Goal: Task Accomplishment & Management: Manage account settings

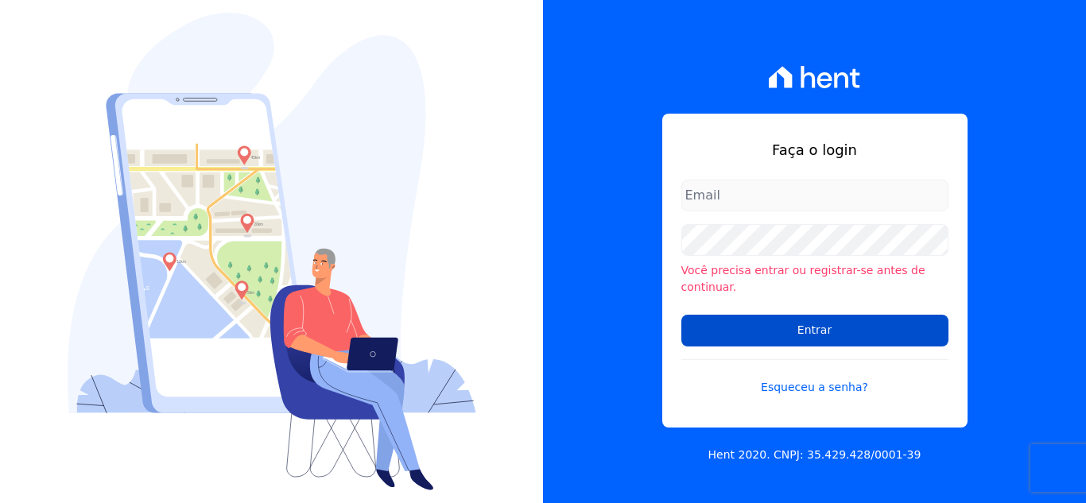
click at [782, 316] on input "Entrar" at bounding box center [814, 331] width 267 height 32
type input "[PERSON_NAME][EMAIL_ADDRESS][DOMAIN_NAME]"
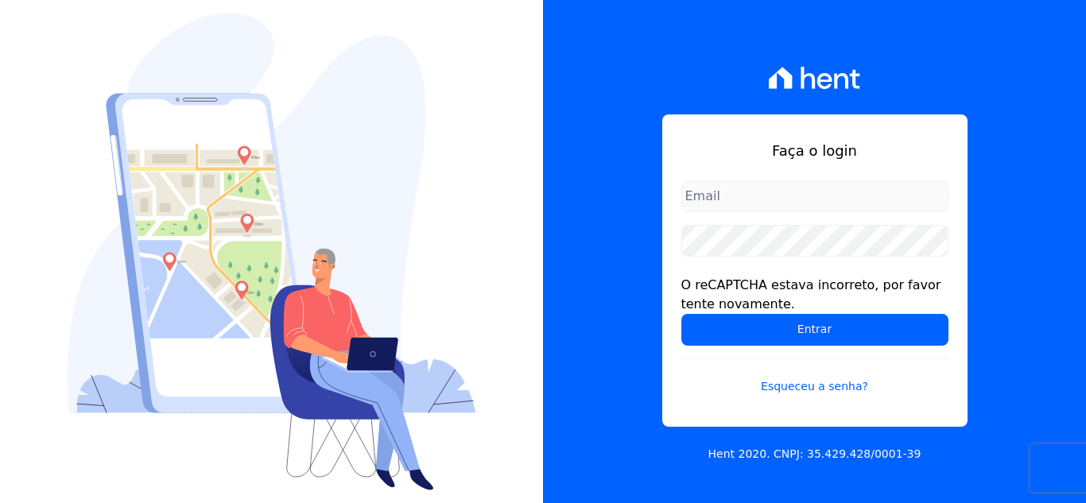
click at [804, 347] on form "O reCAPTCHA estava incorreto, por favor tente novamente. Entrar Esqueceu a senh…" at bounding box center [814, 297] width 267 height 234
type input "[EMAIL_ADDRESS][DOMAIN_NAME]"
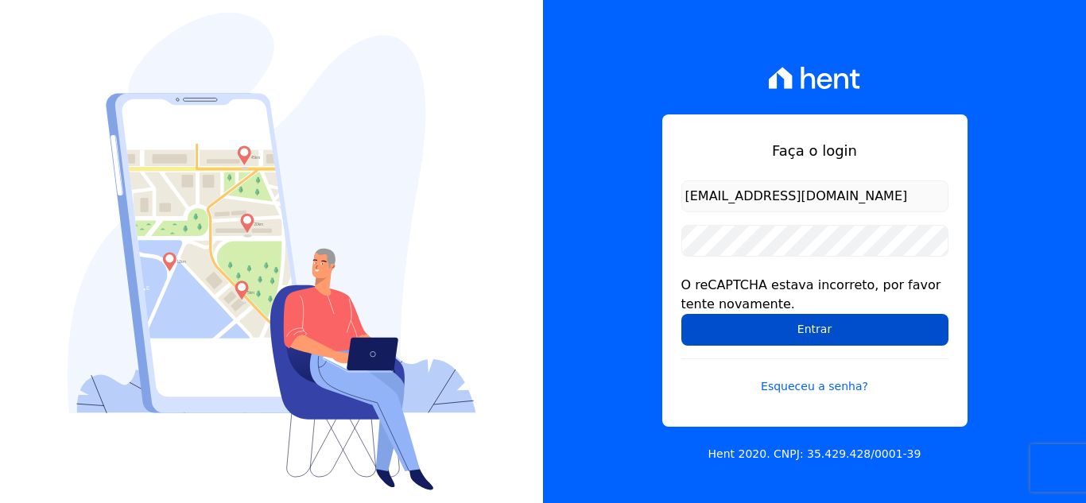
click at [768, 316] on input "Entrar" at bounding box center [814, 330] width 267 height 32
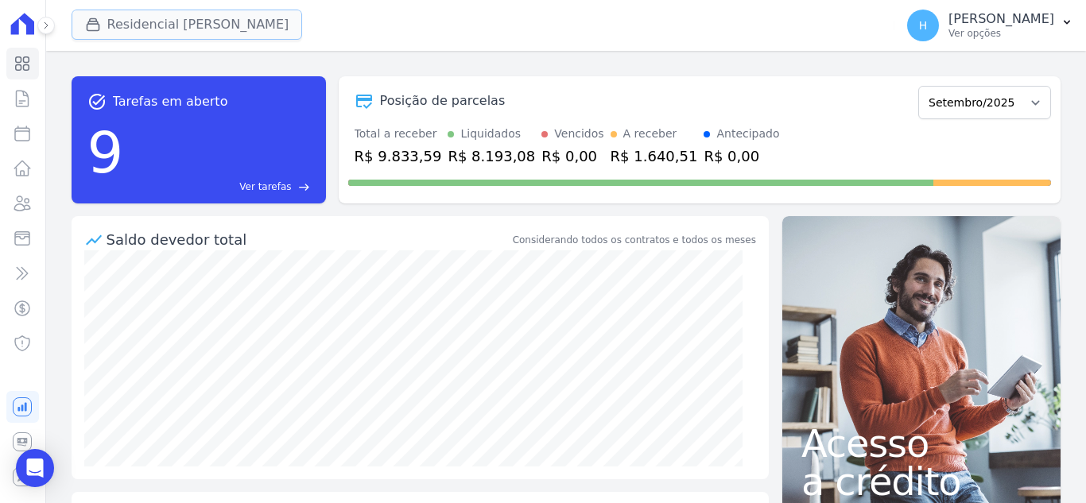
click at [116, 31] on button "Residencial Mirante" at bounding box center [187, 25] width 231 height 30
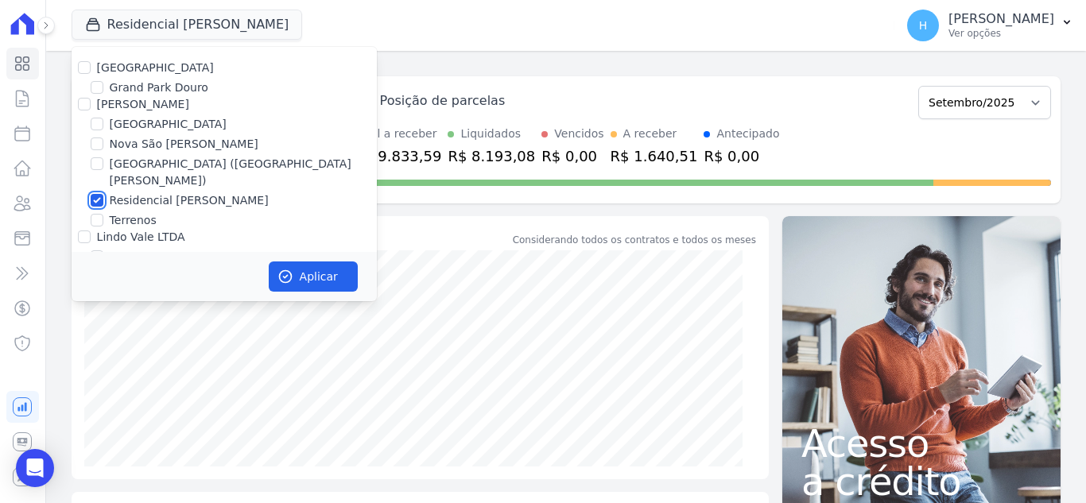
click at [103, 194] on input "Residencial Mirante" at bounding box center [97, 200] width 13 height 13
checkbox input "false"
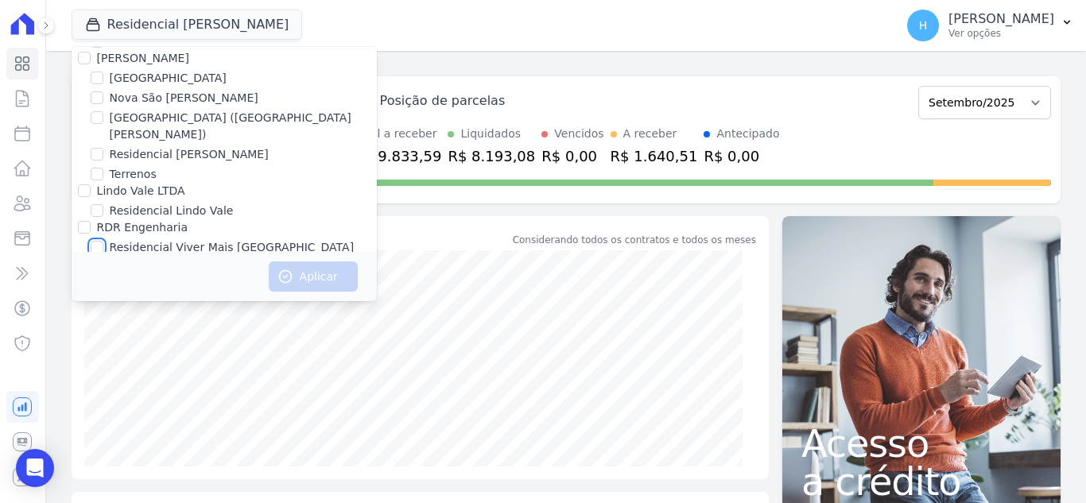
click at [95, 241] on input "Residencial Viver Mais Campo Grande" at bounding box center [97, 247] width 13 height 13
checkbox input "true"
click at [327, 289] on button "Aplicar" at bounding box center [313, 277] width 89 height 30
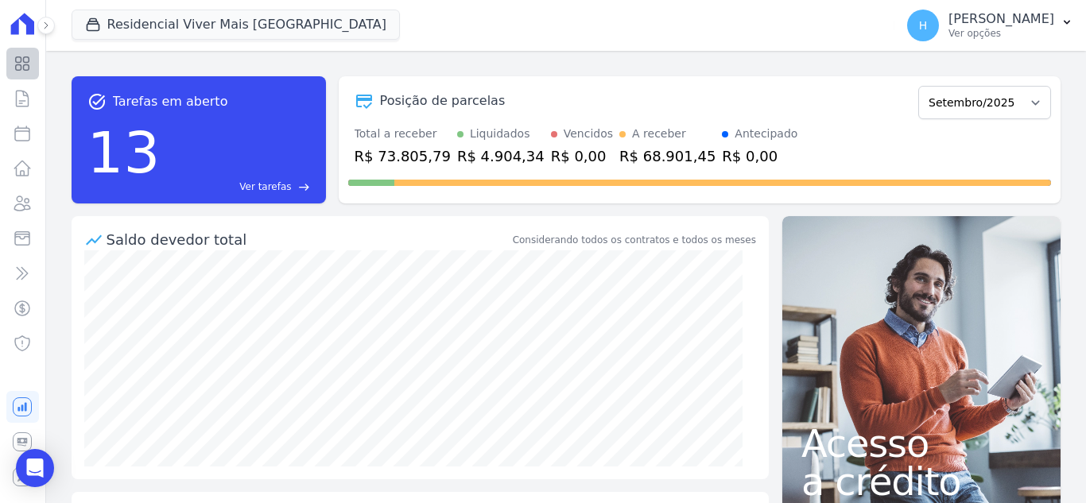
drag, startPoint x: 48, startPoint y: 24, endPoint x: 57, endPoint y: 51, distance: 28.4
click at [48, 24] on icon at bounding box center [46, 26] width 10 height 10
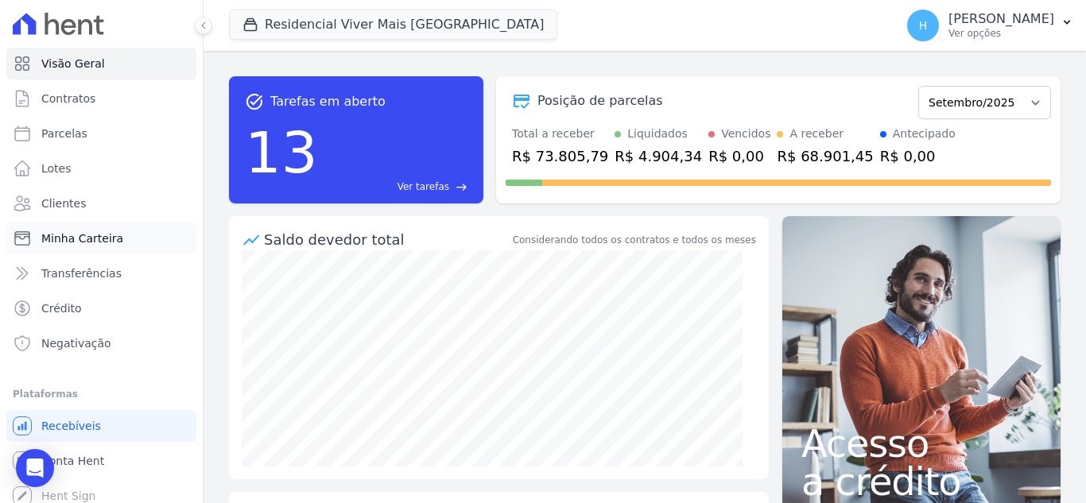
click at [89, 238] on span "Minha Carteira" at bounding box center [82, 239] width 82 height 16
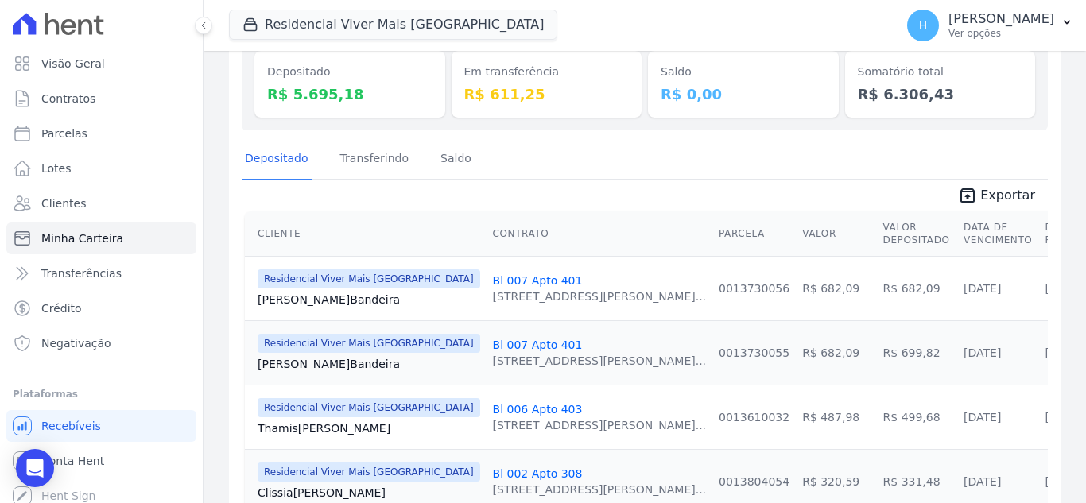
scroll to position [34, 0]
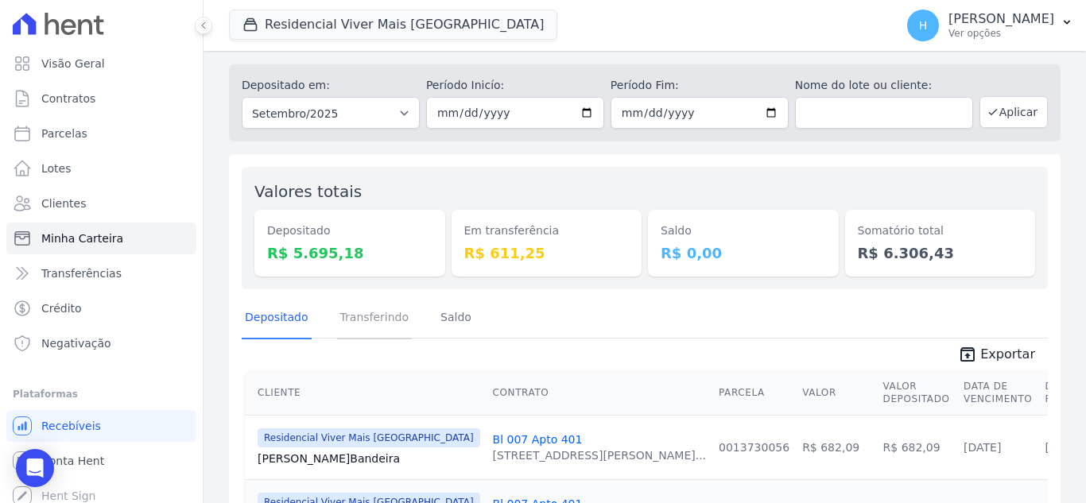
click at [386, 306] on link "Transferindo" at bounding box center [375, 318] width 76 height 41
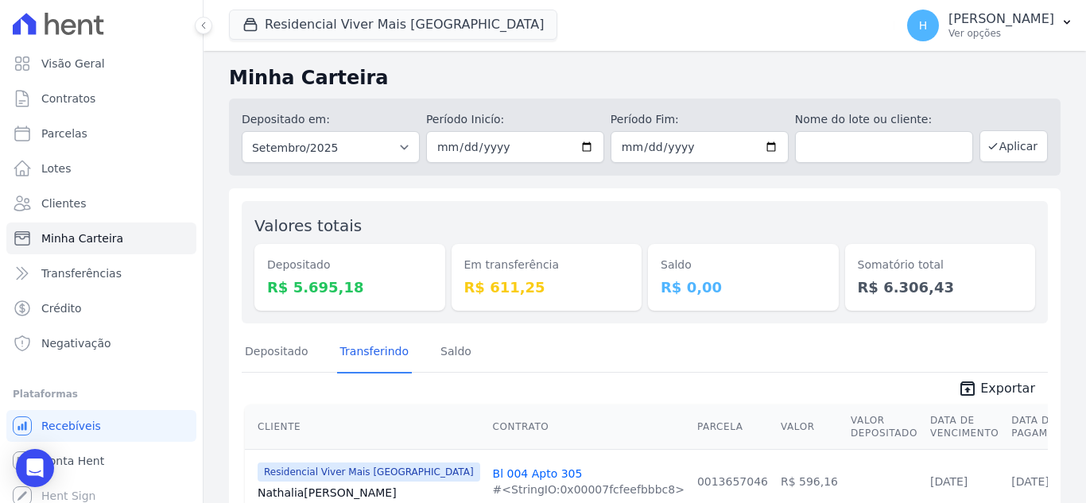
scroll to position [76, 0]
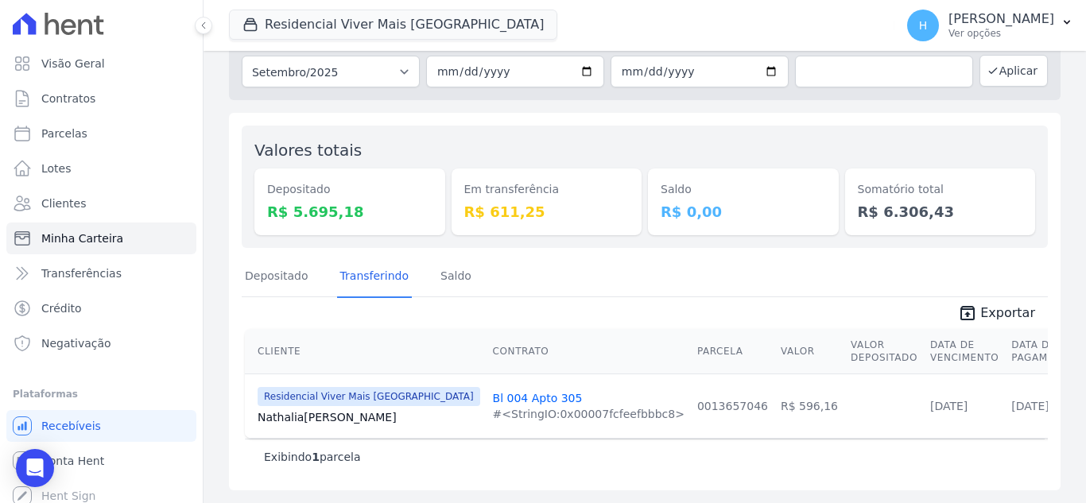
click at [311, 420] on link "Nathalia Santos" at bounding box center [369, 417] width 223 height 16
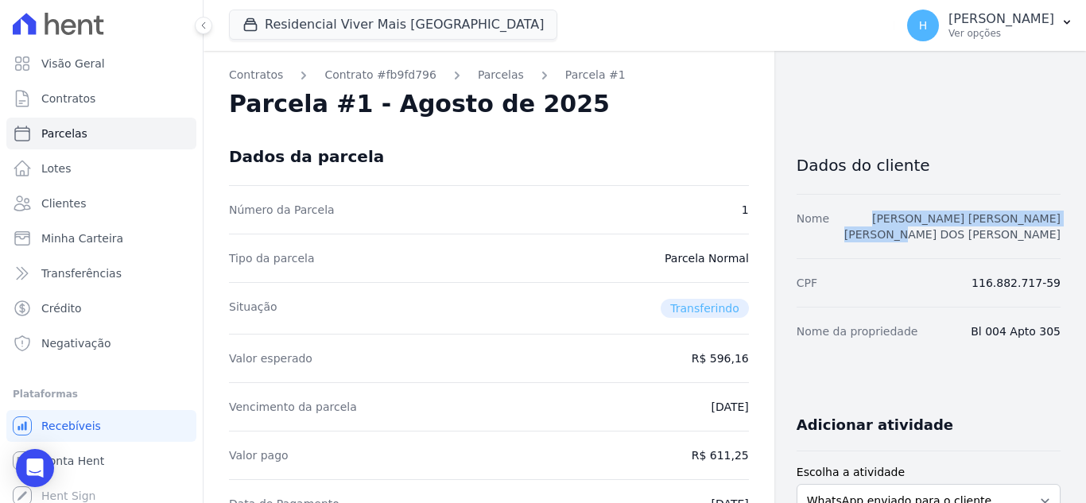
copy link "NATHALIA MARIA GOMES KELLY DOS SANTOS"
drag, startPoint x: 816, startPoint y: 223, endPoint x: 1046, endPoint y: 222, distance: 230.5
click at [1046, 222] on div "Nome NATHALIA MARIA GOMES KELLY DOS SANTOS" at bounding box center [928, 226] width 264 height 64
click at [1067, 25] on icon "button" at bounding box center [1066, 22] width 13 height 13
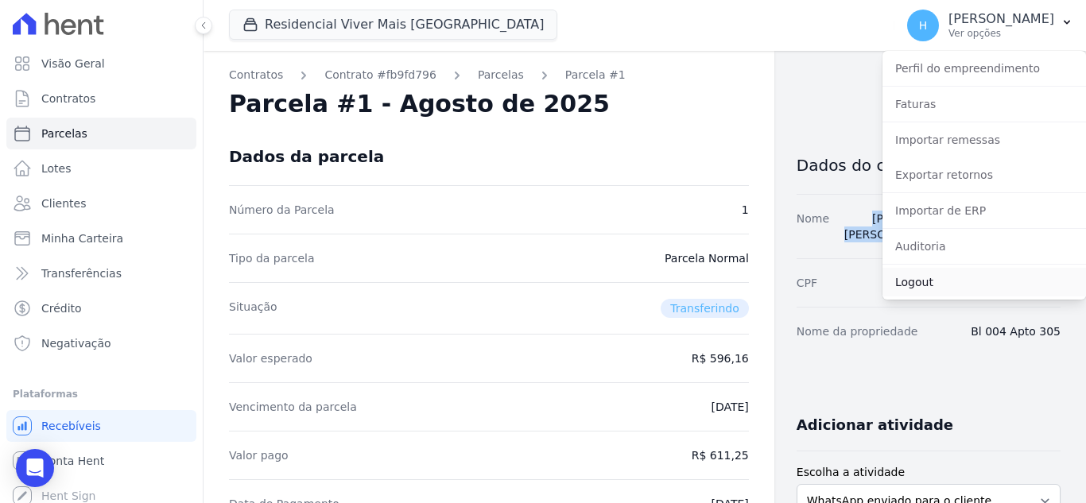
click at [977, 282] on link "Logout" at bounding box center [983, 282] width 203 height 29
